Goal: Transaction & Acquisition: Purchase product/service

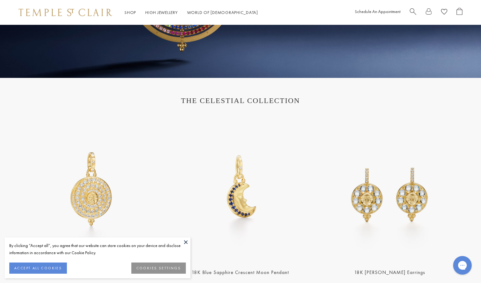
scroll to position [190, 0]
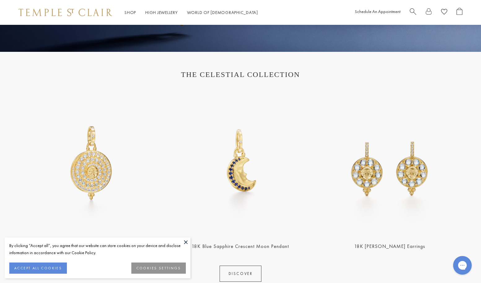
click at [83, 100] on img at bounding box center [92, 163] width 146 height 146
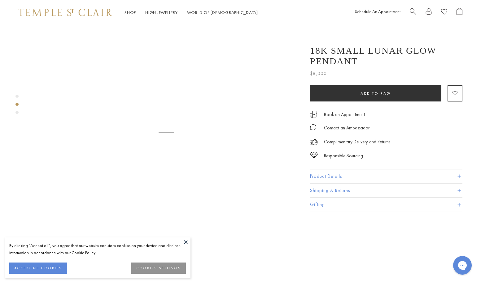
scroll to position [329, 0]
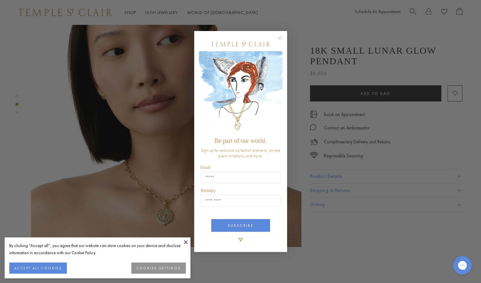
click at [32, 269] on button "ACCEPT ALL COOKIES" at bounding box center [38, 267] width 58 height 11
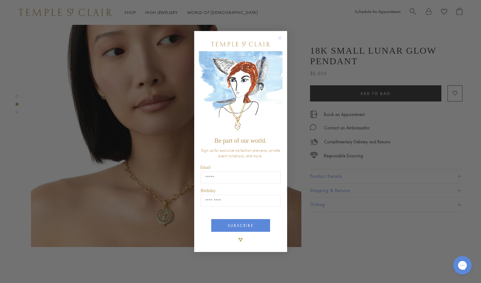
click at [278, 39] on circle "Close dialog" at bounding box center [279, 37] width 7 height 7
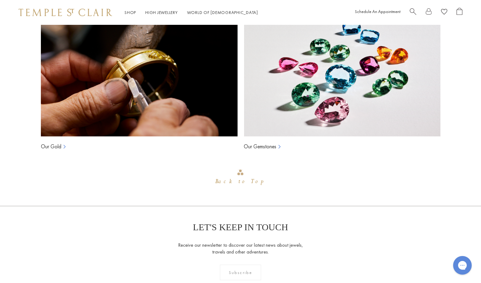
scroll to position [1056, 0]
click at [264, 142] on link "Our Gemstones" at bounding box center [260, 145] width 33 height 7
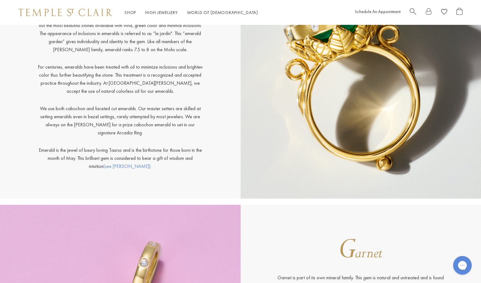
scroll to position [1652, 0]
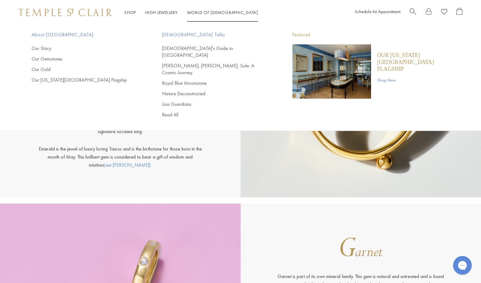
click at [414, 11] on span "Search" at bounding box center [413, 11] width 7 height 7
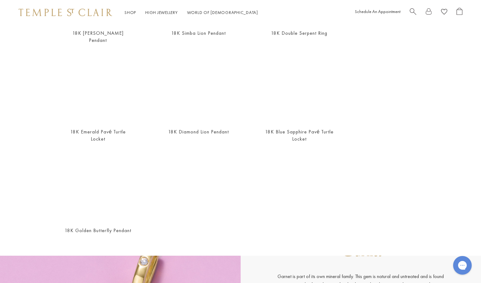
scroll to position [223, 0]
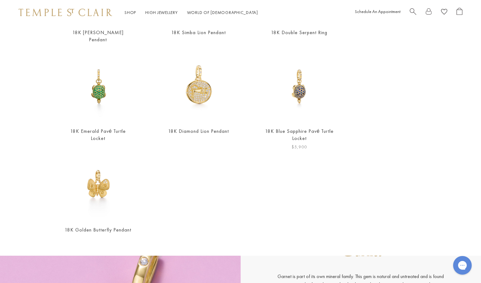
type input "******"
click at [282, 128] on link "18K Blue Sapphire Pavé Turtle Locket" at bounding box center [299, 135] width 69 height 14
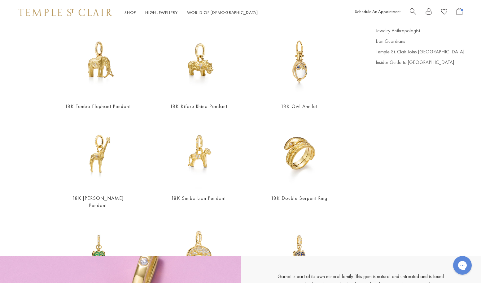
scroll to position [55, 0]
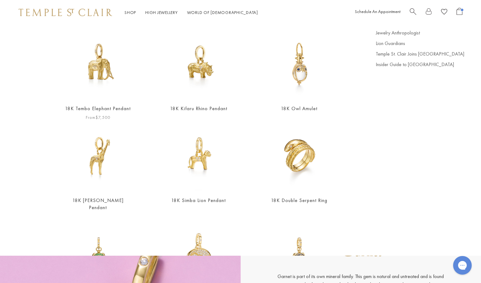
click at [104, 73] on img at bounding box center [98, 64] width 70 height 70
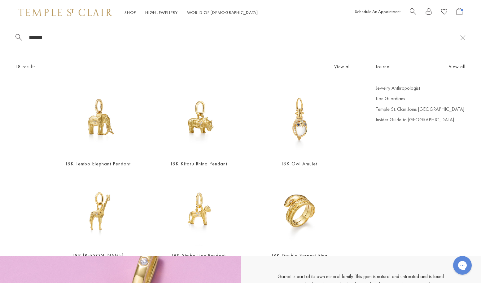
scroll to position [0, 0]
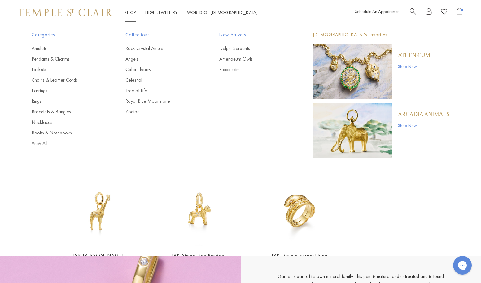
click at [413, 12] on span "Search" at bounding box center [413, 11] width 7 height 7
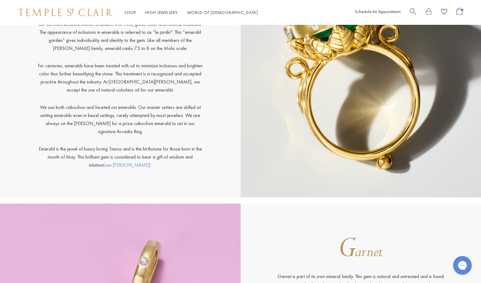
click at [412, 12] on span "Search" at bounding box center [413, 11] width 7 height 7
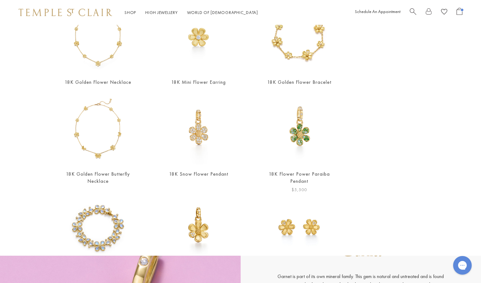
scroll to position [87, 0]
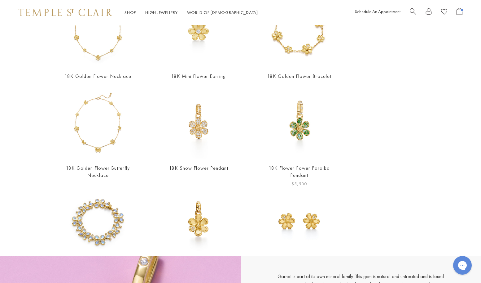
type input "******"
click at [302, 168] on link "18K Flower Power Paraiba Pendant" at bounding box center [299, 172] width 61 height 14
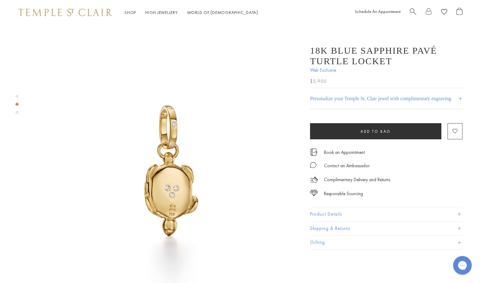
scroll to position [312, 0]
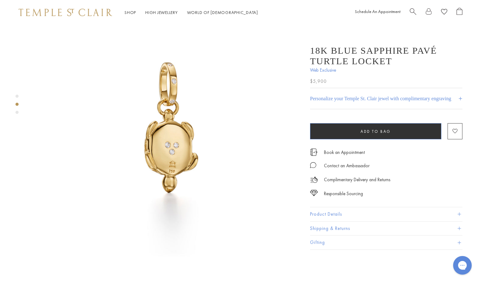
click at [329, 135] on button "Add to bag" at bounding box center [375, 131] width 131 height 16
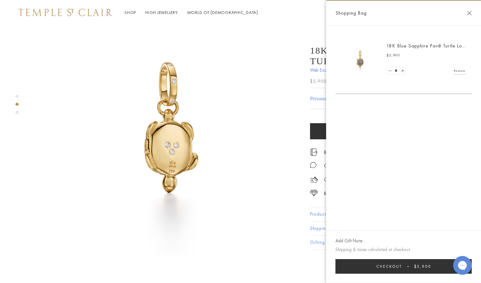
click at [469, 13] on button "Close Shopping Bag" at bounding box center [470, 13] width 5 height 5
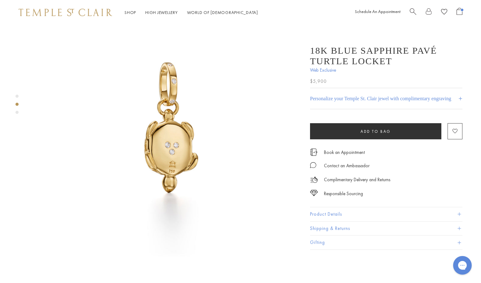
click at [284, 60] on img at bounding box center [166, 128] width 271 height 271
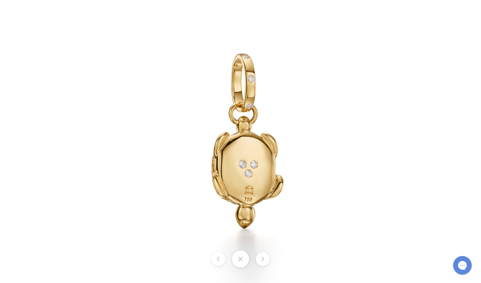
click at [160, 30] on img at bounding box center [241, 141] width 363 height 363
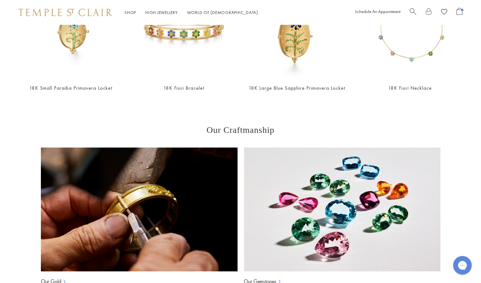
scroll to position [921, 0]
